Goal: Information Seeking & Learning: Learn about a topic

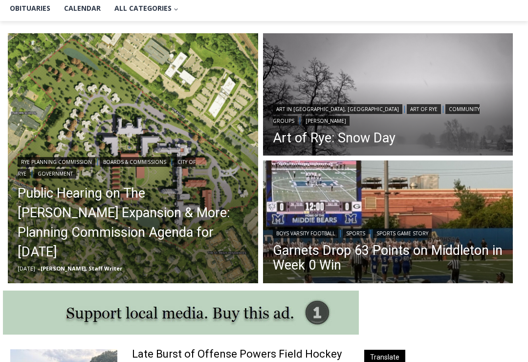
scroll to position [240, 0]
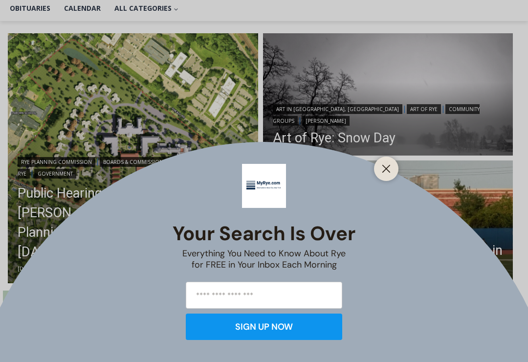
click at [389, 173] on icon "Close" at bounding box center [386, 168] width 9 height 9
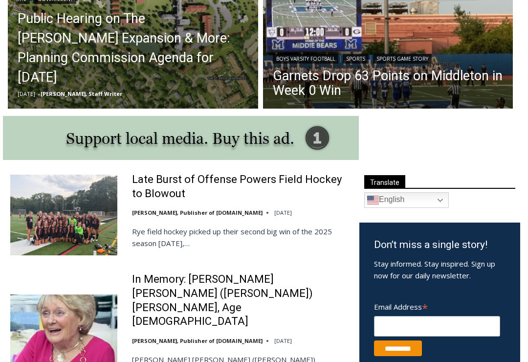
scroll to position [414, 0]
click at [408, 64] on link "Sports Game Story" at bounding box center [402, 59] width 59 height 10
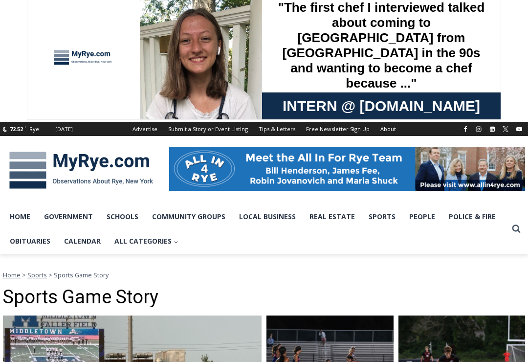
scroll to position [7, 0]
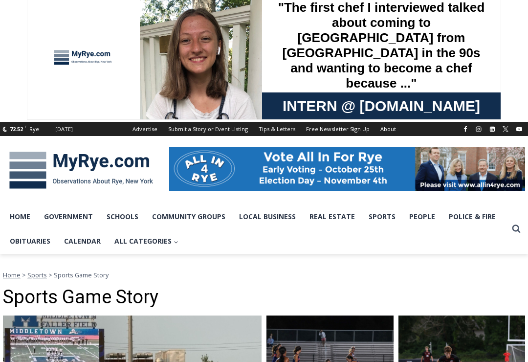
click at [34, 234] on link "Obituaries" at bounding box center [30, 241] width 54 height 24
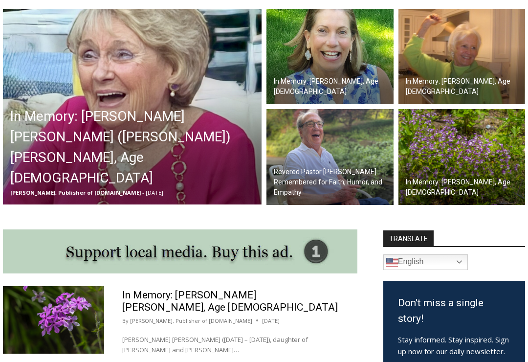
click at [336, 68] on img at bounding box center [329, 57] width 127 height 96
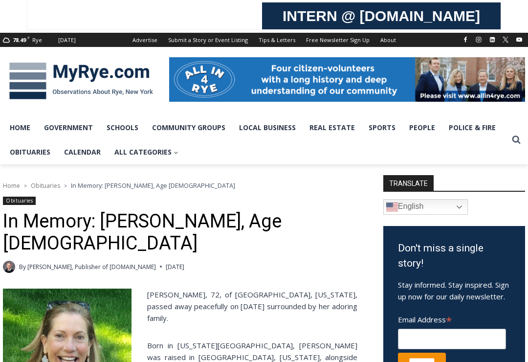
scroll to position [97, 0]
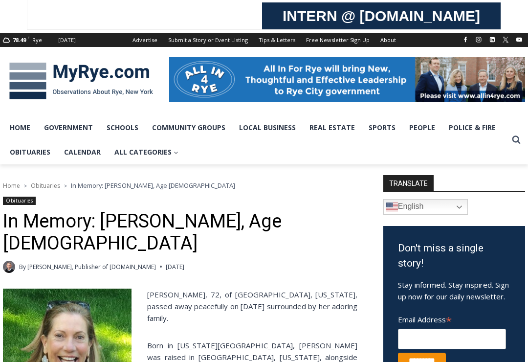
click at [32, 155] on link "Obituaries" at bounding box center [30, 152] width 54 height 24
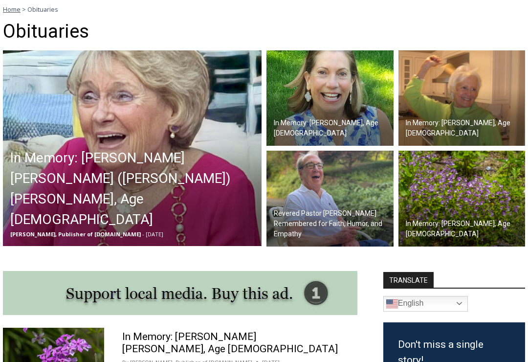
scroll to position [273, 0]
click at [145, 156] on img at bounding box center [132, 147] width 258 height 195
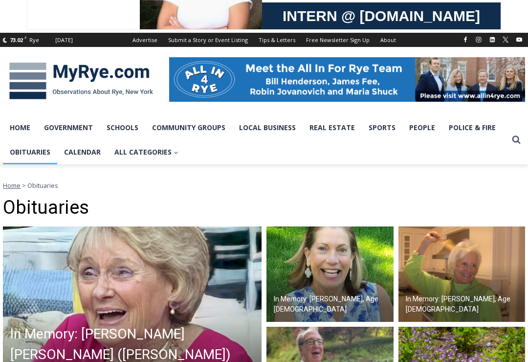
scroll to position [94, 0]
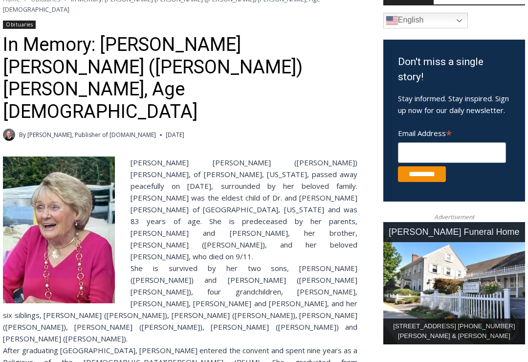
scroll to position [280, 0]
